Goal: Find contact information: Find contact information

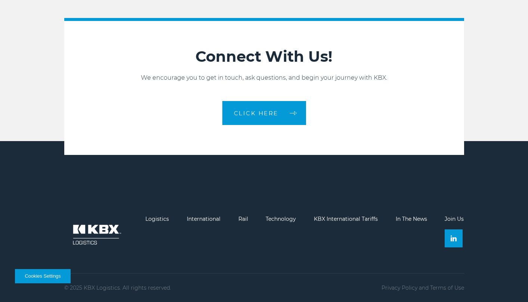
scroll to position [1629, 0]
click at [209, 220] on link "International" at bounding box center [204, 218] width 34 height 7
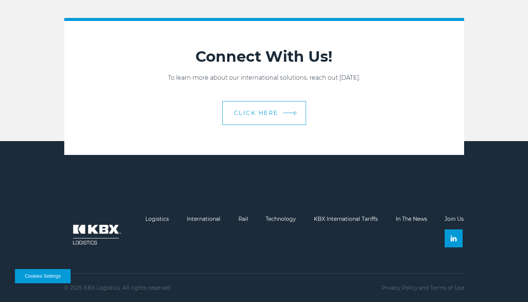
click at [274, 113] on span "CLICK HERE" at bounding box center [256, 113] width 44 height 6
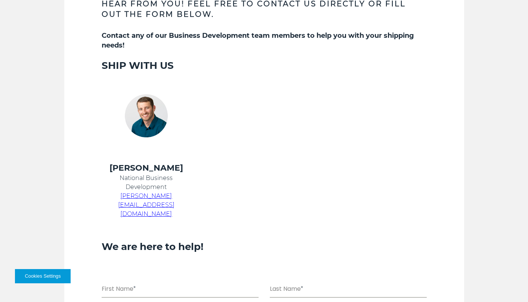
scroll to position [321, 0]
